Goal: Task Accomplishment & Management: Use online tool/utility

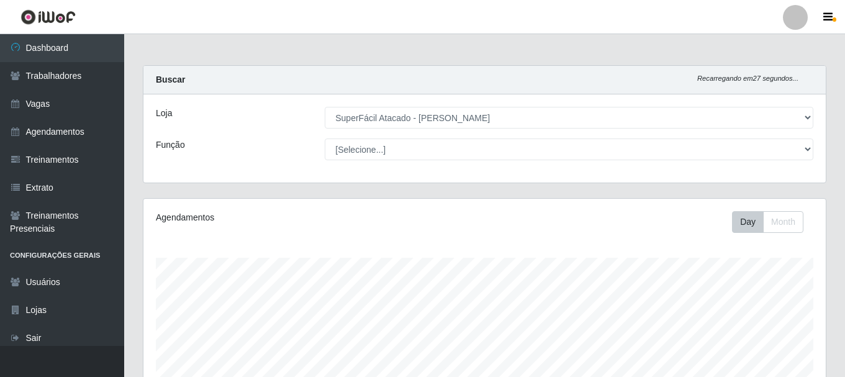
select select "399"
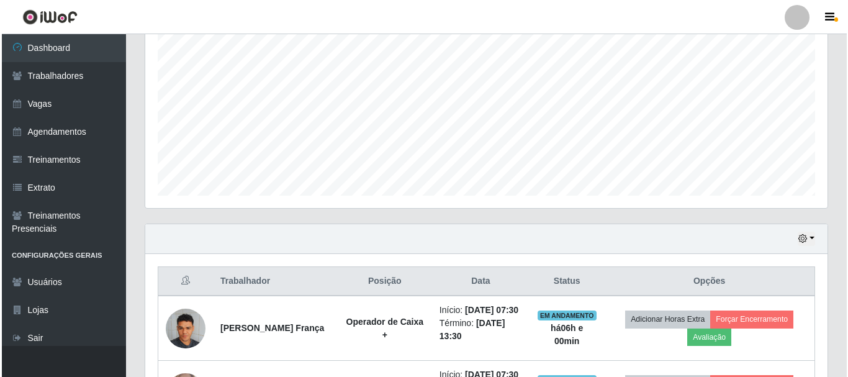
scroll to position [310, 0]
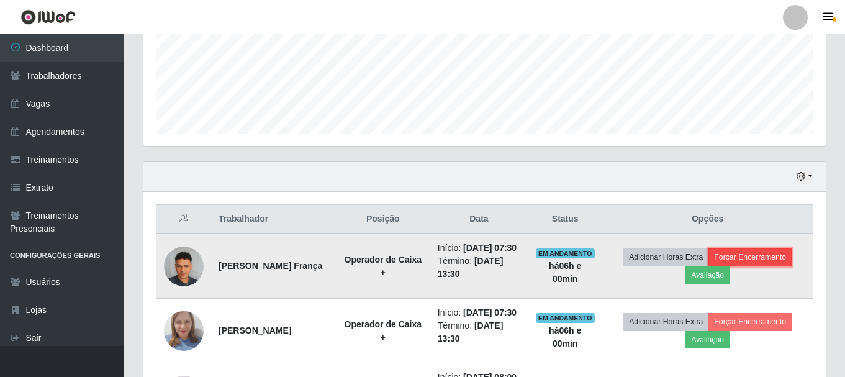
click at [741, 264] on button "Forçar Encerramento" at bounding box center [750, 256] width 83 height 17
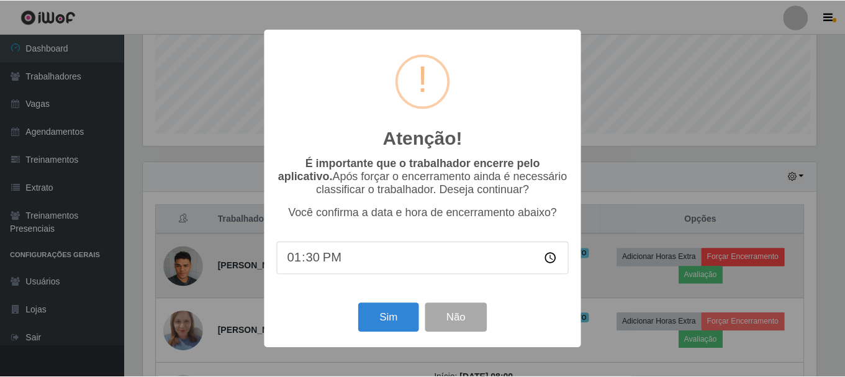
scroll to position [258, 676]
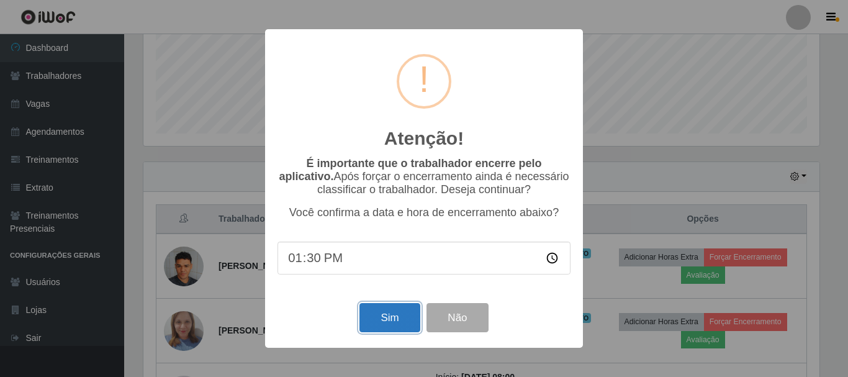
click at [391, 324] on button "Sim" at bounding box center [390, 317] width 60 height 29
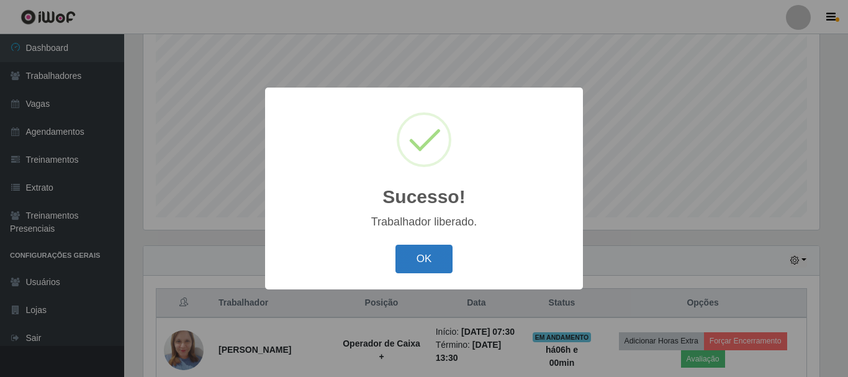
click at [427, 265] on button "OK" at bounding box center [425, 259] width 58 height 29
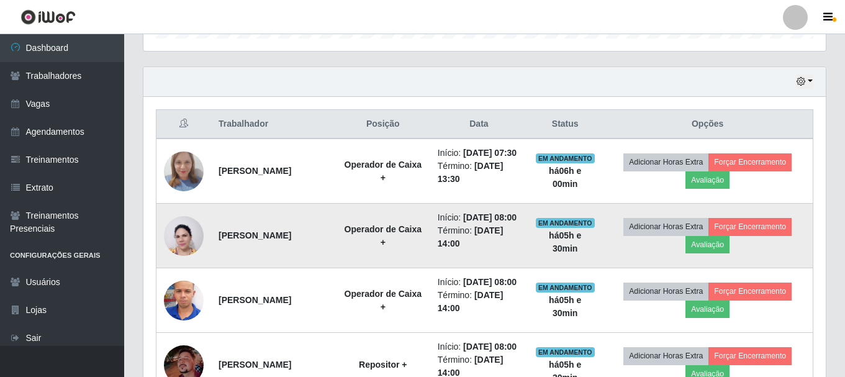
scroll to position [413, 0]
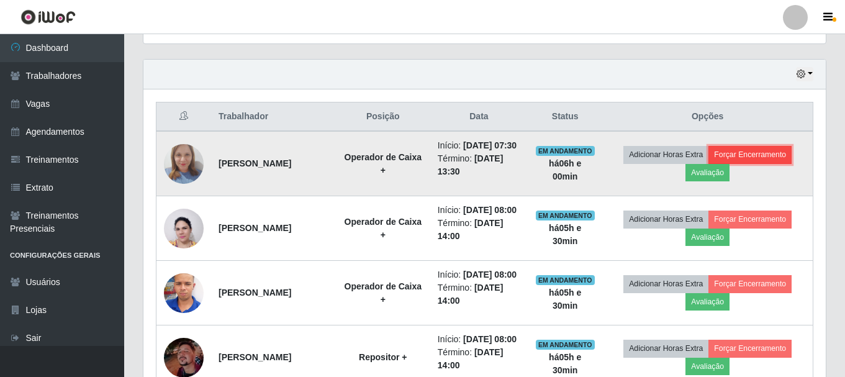
click at [739, 159] on button "Forçar Encerramento" at bounding box center [750, 154] width 83 height 17
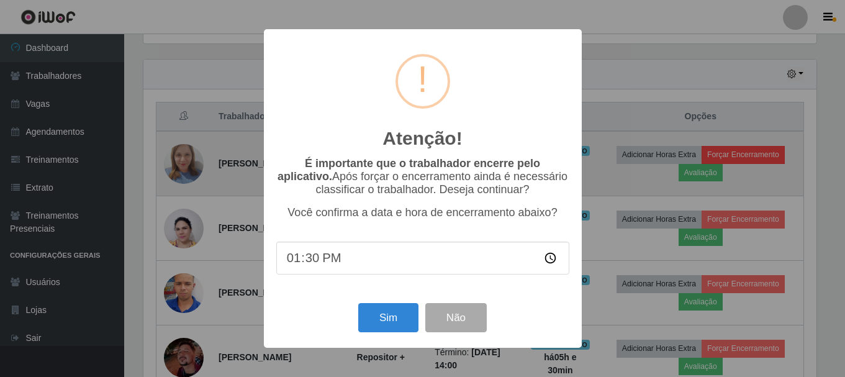
scroll to position [258, 676]
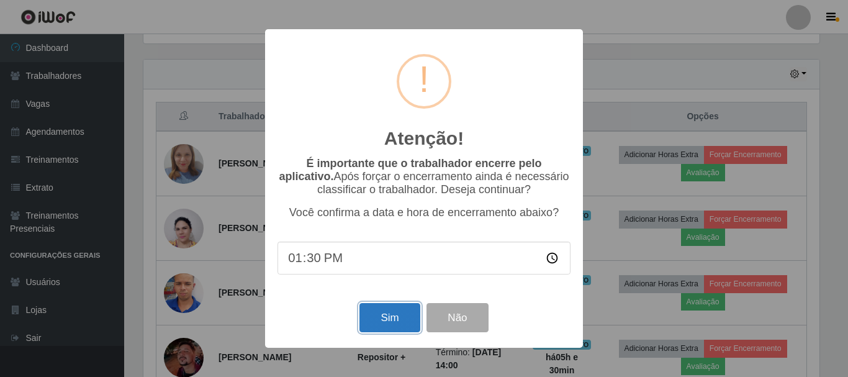
click at [374, 320] on button "Sim" at bounding box center [390, 317] width 60 height 29
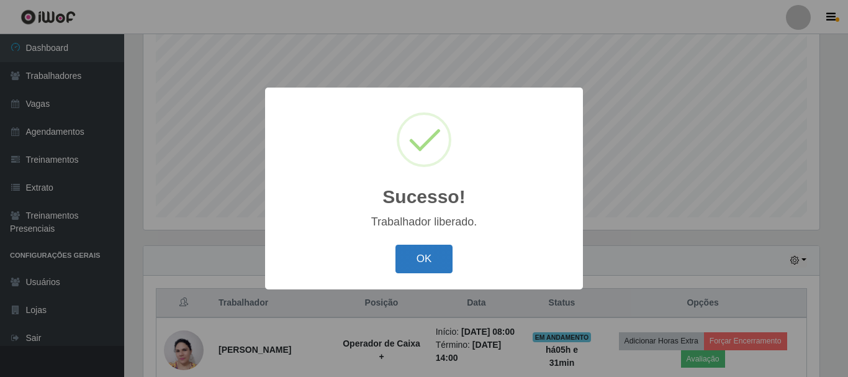
click at [433, 256] on button "OK" at bounding box center [425, 259] width 58 height 29
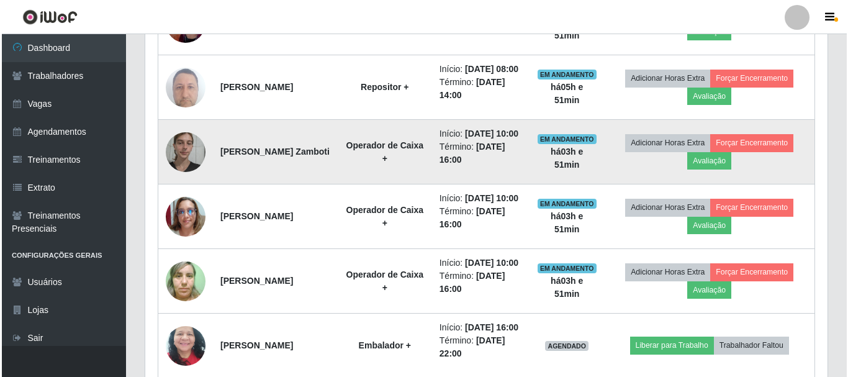
scroll to position [661, 0]
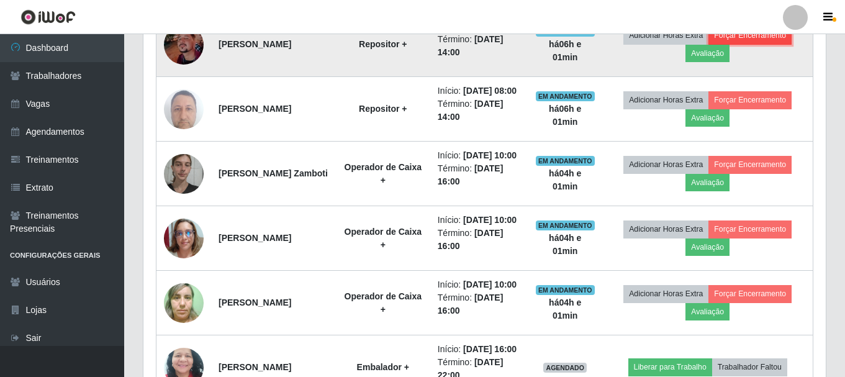
click at [754, 44] on button "Forçar Encerramento" at bounding box center [750, 35] width 83 height 17
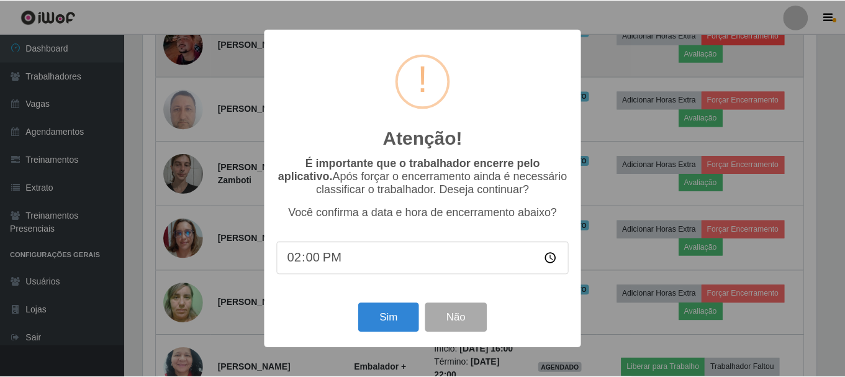
scroll to position [258, 676]
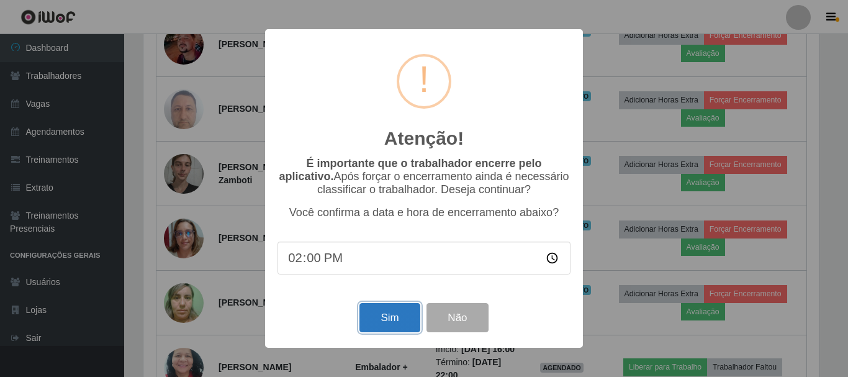
click at [399, 332] on button "Sim" at bounding box center [390, 317] width 60 height 29
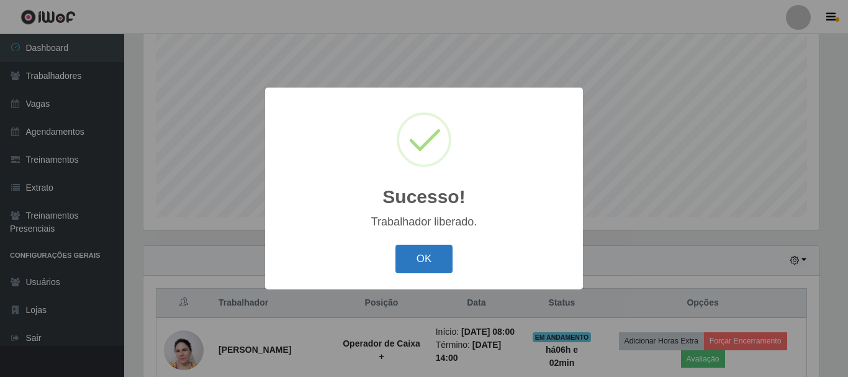
click at [407, 255] on button "OK" at bounding box center [425, 259] width 58 height 29
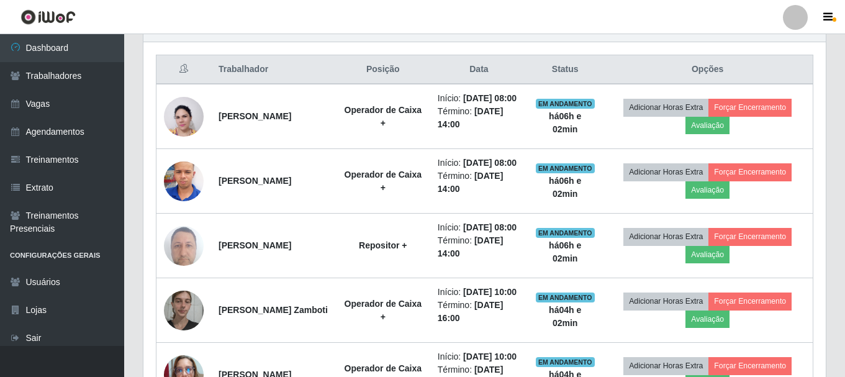
scroll to position [475, 0]
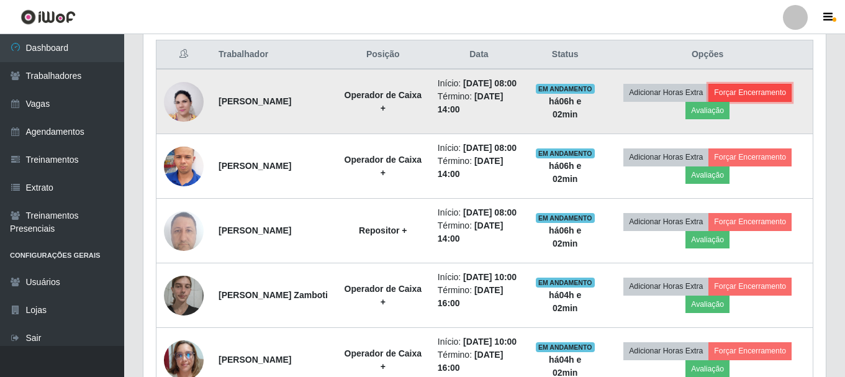
click at [740, 100] on button "Forçar Encerramento" at bounding box center [750, 92] width 83 height 17
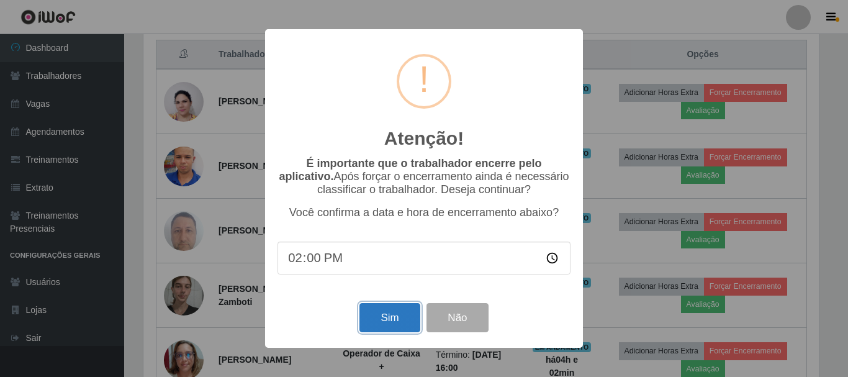
click at [405, 325] on button "Sim" at bounding box center [390, 317] width 60 height 29
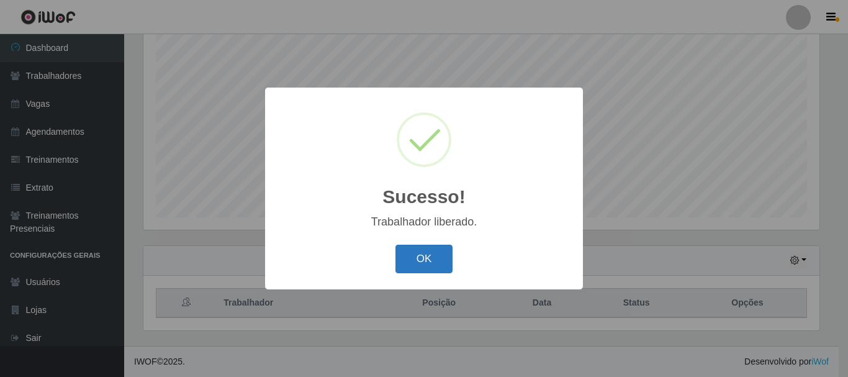
click at [430, 261] on button "OK" at bounding box center [425, 259] width 58 height 29
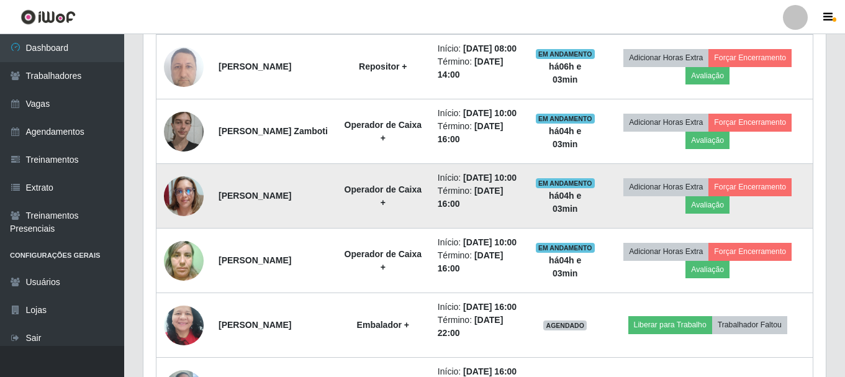
scroll to position [553, 0]
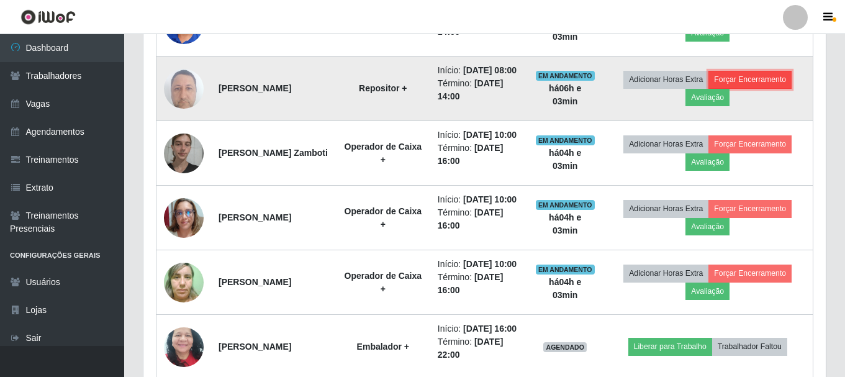
click at [787, 88] on button "Forçar Encerramento" at bounding box center [750, 79] width 83 height 17
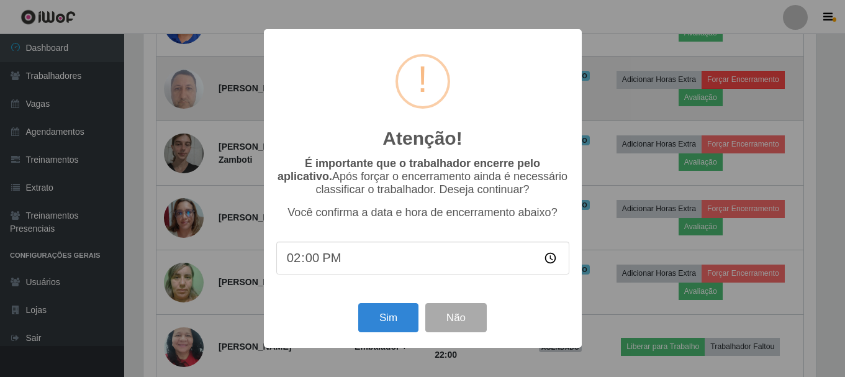
scroll to position [258, 676]
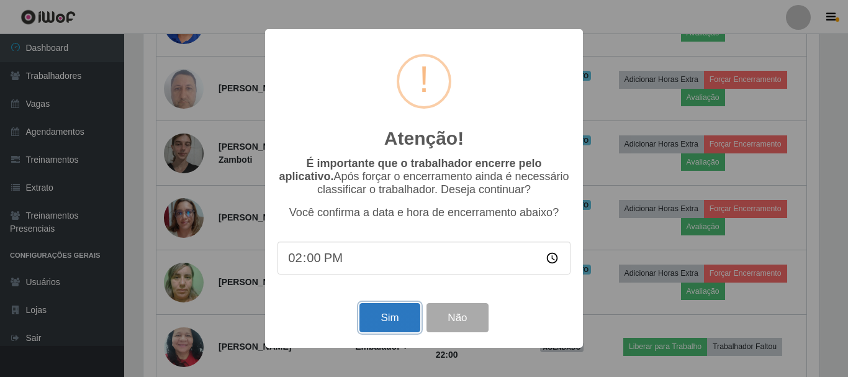
click at [404, 327] on button "Sim" at bounding box center [390, 317] width 60 height 29
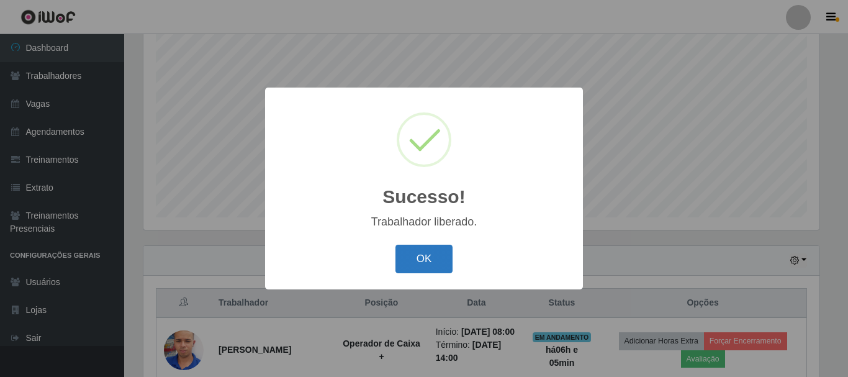
click at [410, 260] on button "OK" at bounding box center [425, 259] width 58 height 29
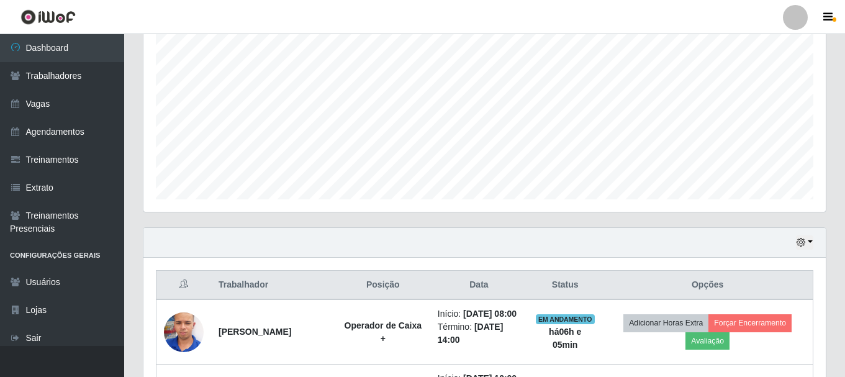
scroll to position [351, 0]
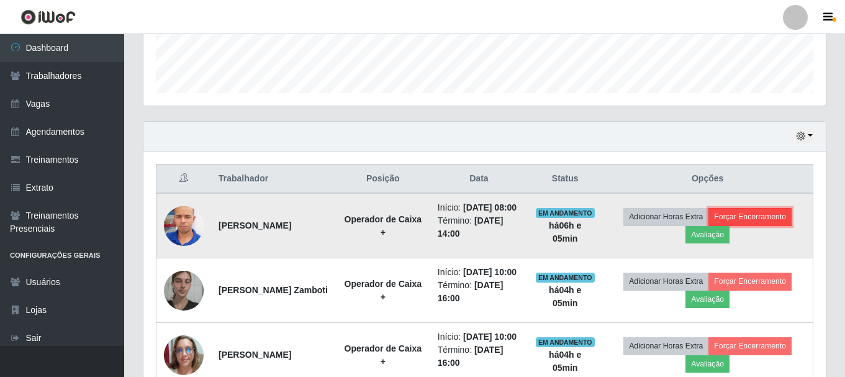
click at [746, 219] on button "Forçar Encerramento" at bounding box center [750, 216] width 83 height 17
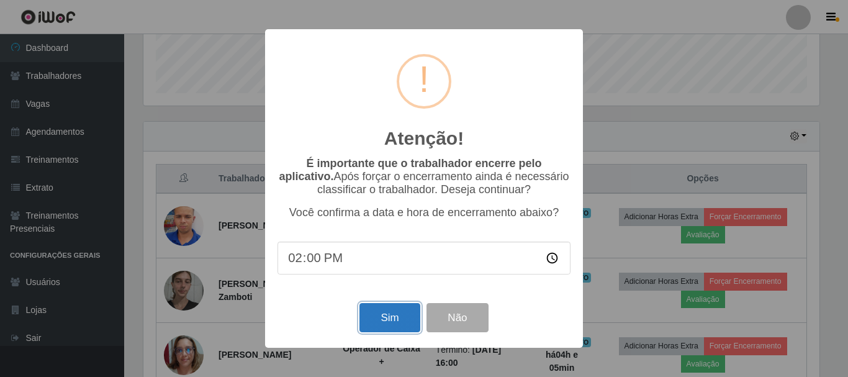
click at [393, 314] on button "Sim" at bounding box center [390, 317] width 60 height 29
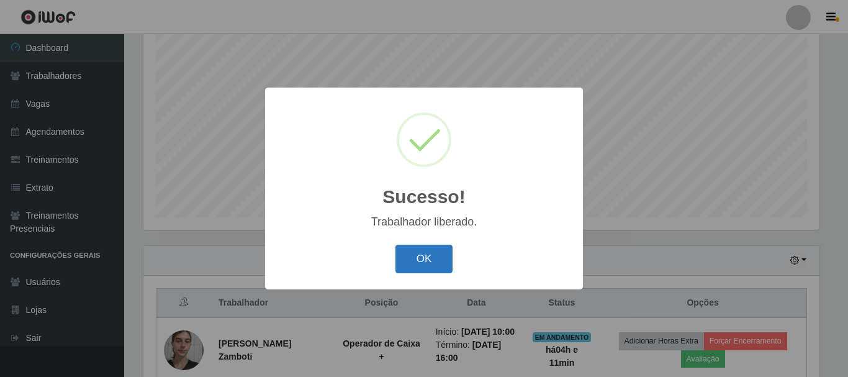
click at [418, 263] on button "OK" at bounding box center [425, 259] width 58 height 29
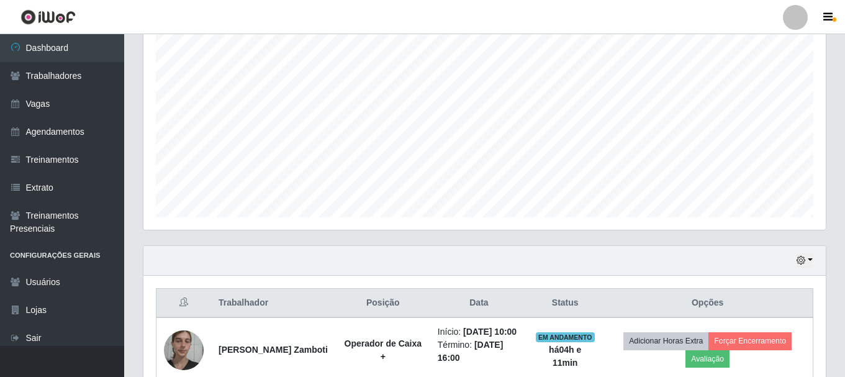
scroll to position [0, 0]
